Goal: Transaction & Acquisition: Purchase product/service

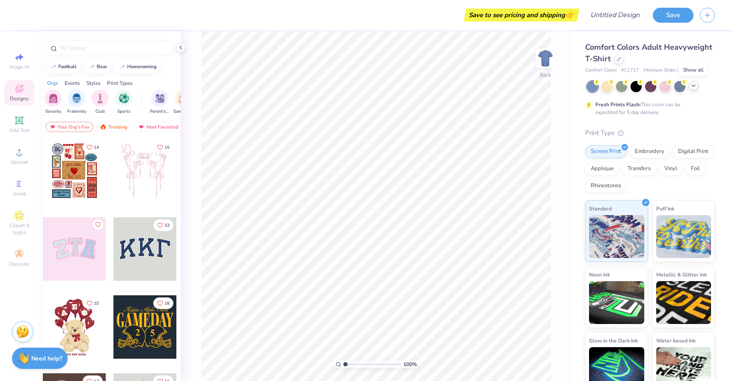
click at [693, 86] on icon at bounding box center [693, 85] width 7 height 7
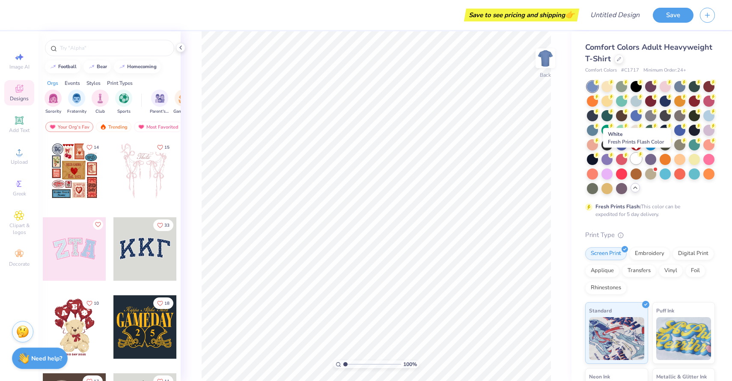
click at [636, 163] on div at bounding box center [636, 158] width 11 height 11
click at [620, 58] on icon at bounding box center [619, 58] width 4 height 4
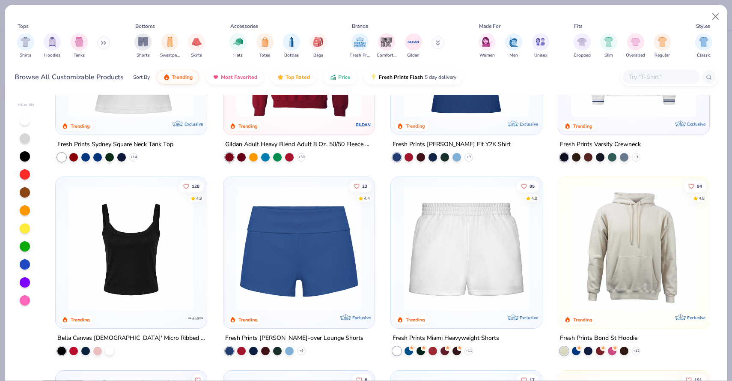
scroll to position [505, 0]
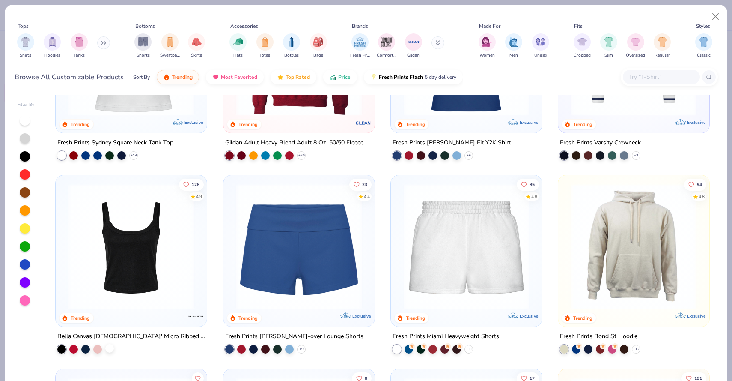
click at [110, 348] on div at bounding box center [109, 348] width 9 height 9
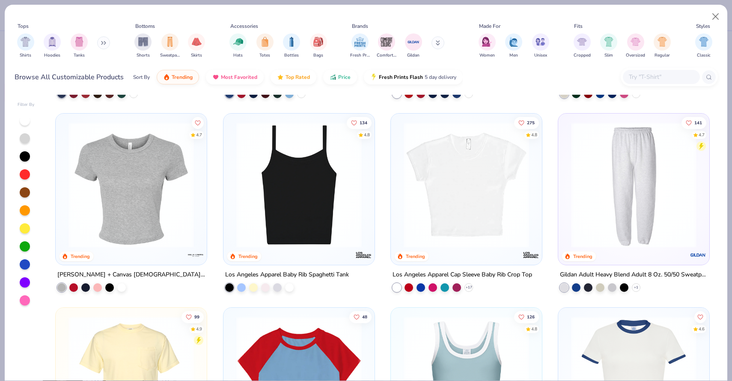
scroll to position [955, 0]
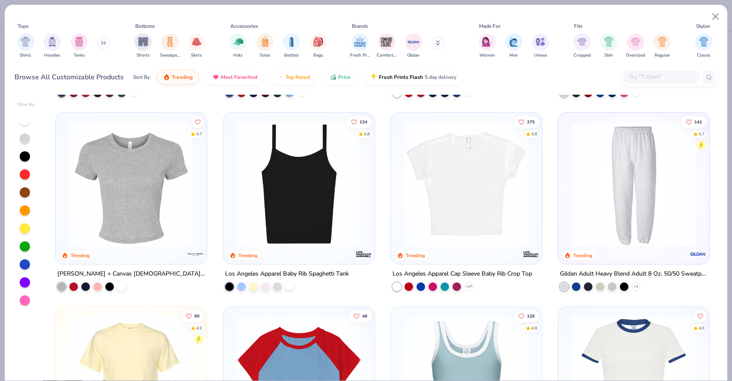
click at [290, 287] on div at bounding box center [289, 285] width 9 height 9
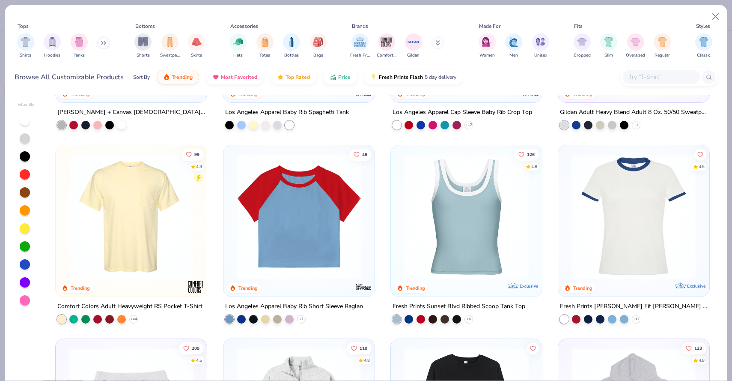
scroll to position [1117, 0]
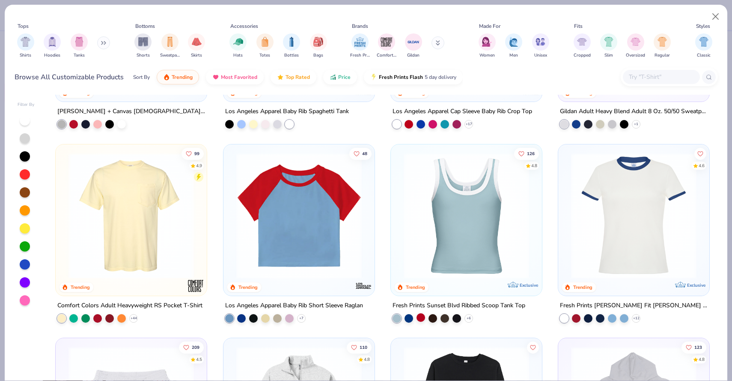
click at [424, 319] on div at bounding box center [421, 317] width 9 height 9
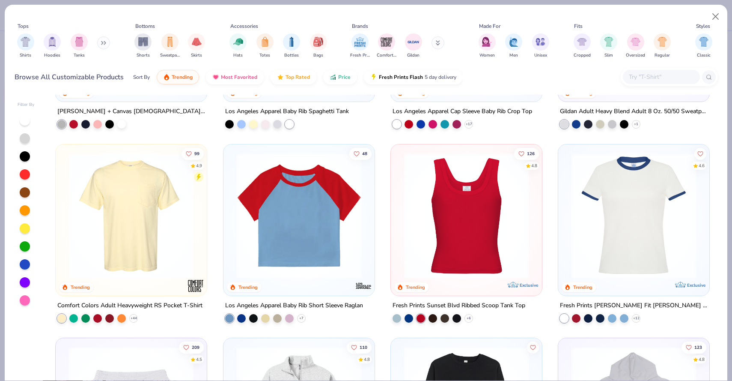
click at [476, 236] on img at bounding box center [467, 214] width 134 height 125
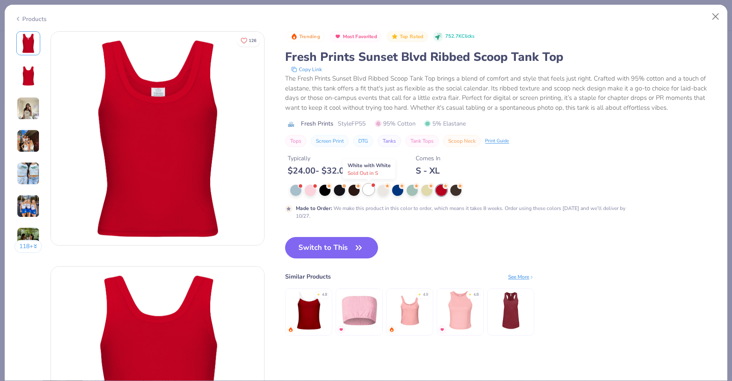
click at [371, 193] on div at bounding box center [368, 189] width 11 height 11
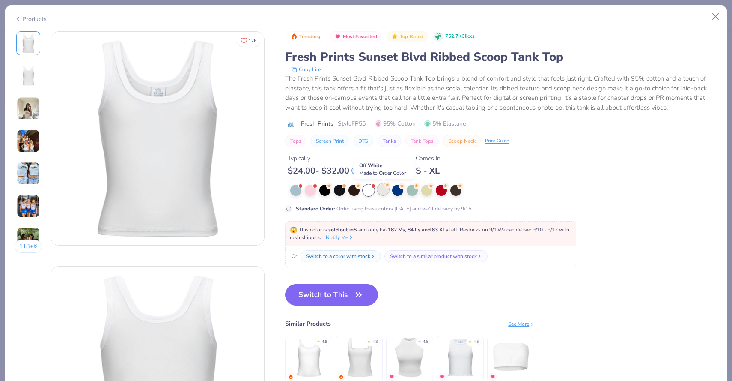
click at [387, 190] on div at bounding box center [383, 189] width 11 height 11
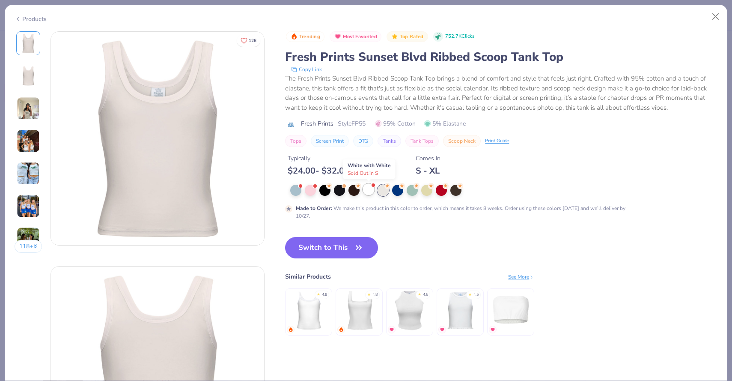
click at [370, 191] on div at bounding box center [368, 189] width 11 height 11
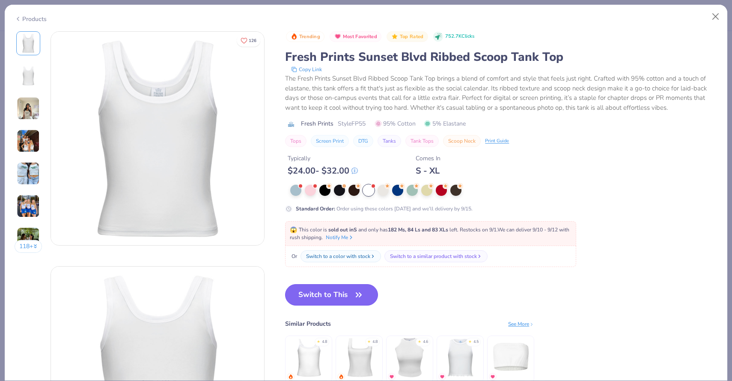
click at [352, 304] on button "Switch to This" at bounding box center [331, 294] width 93 height 21
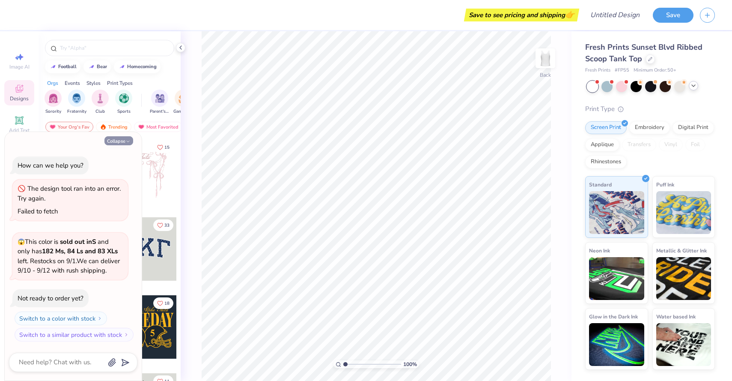
click at [122, 141] on button "Collapse" at bounding box center [119, 140] width 29 height 9
type textarea "x"
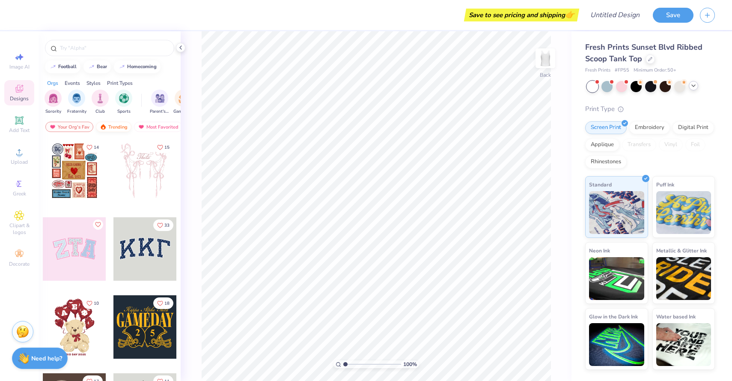
click at [111, 129] on div "Trending" at bounding box center [114, 127] width 36 height 10
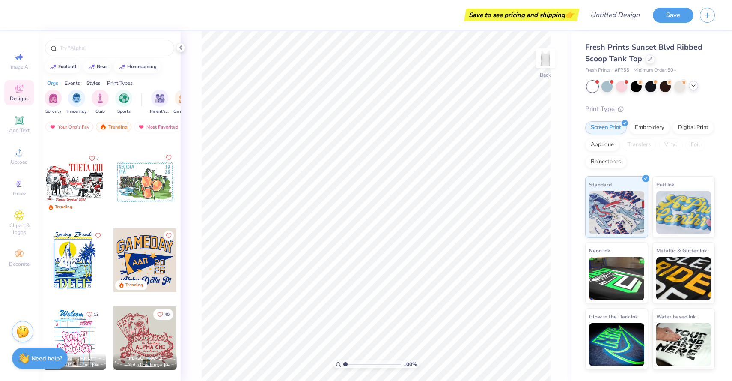
scroll to position [2325, 0]
